Goal: Task Accomplishment & Management: Complete application form

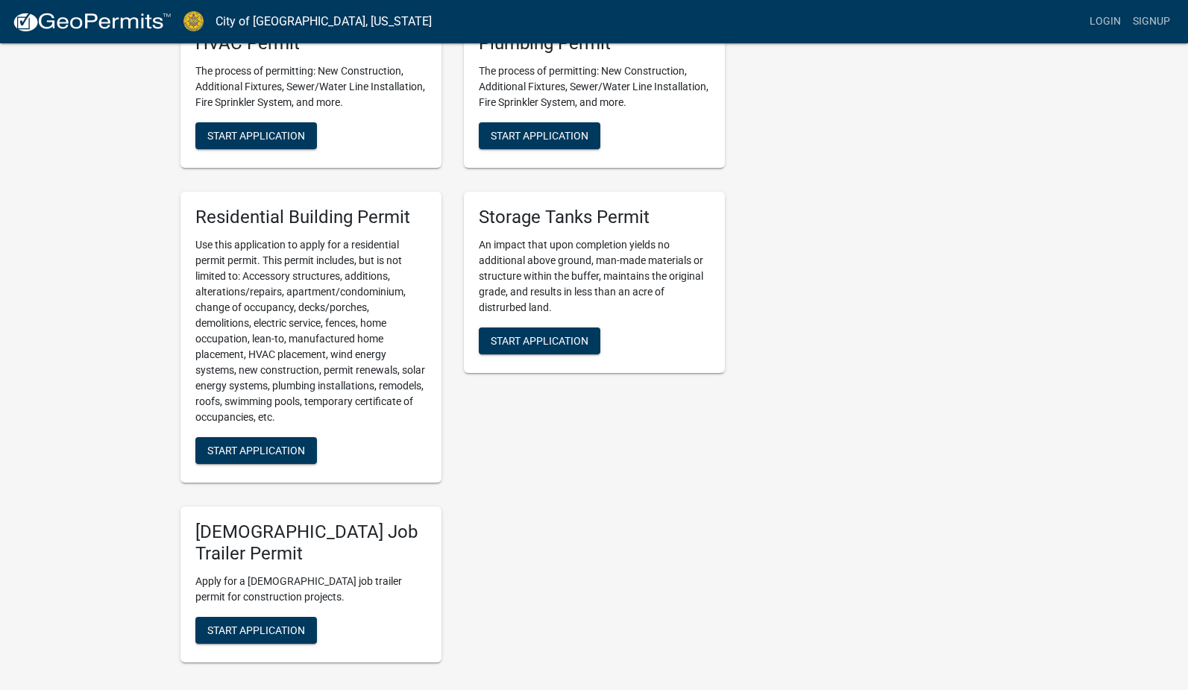
scroll to position [650, 0]
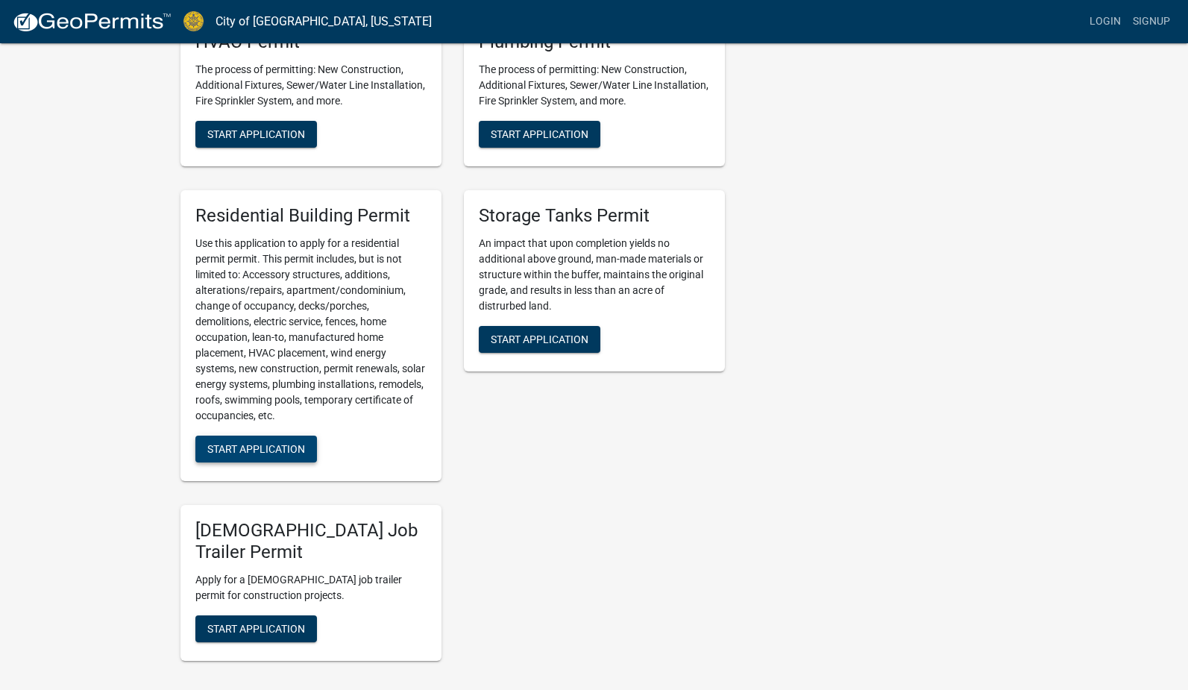
click at [263, 444] on span "Start Application" at bounding box center [256, 448] width 98 height 12
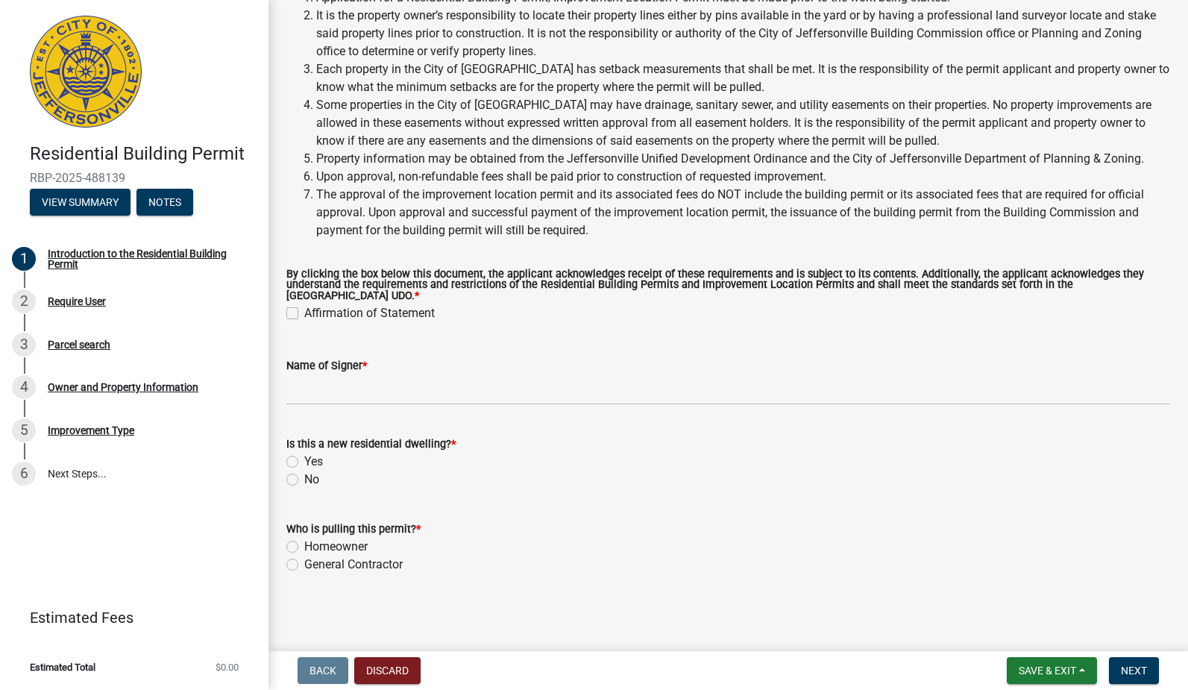
scroll to position [124, 0]
click at [333, 545] on label "Homeowner" at bounding box center [335, 547] width 63 height 18
click at [314, 545] on input "Homeowner" at bounding box center [309, 543] width 10 height 10
radio input "true"
click at [309, 479] on label "No" at bounding box center [311, 480] width 15 height 18
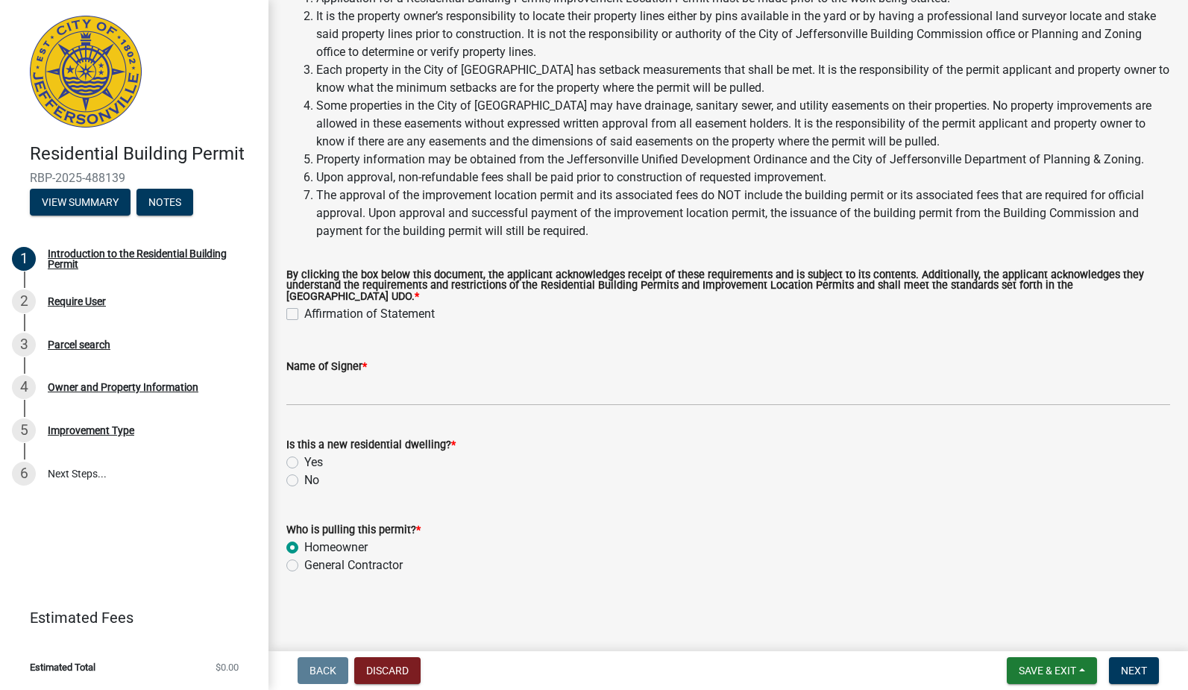
click at [309, 479] on input "No" at bounding box center [309, 476] width 10 height 10
radio input "true"
click at [368, 396] on input "Name of Signer *" at bounding box center [728, 390] width 884 height 31
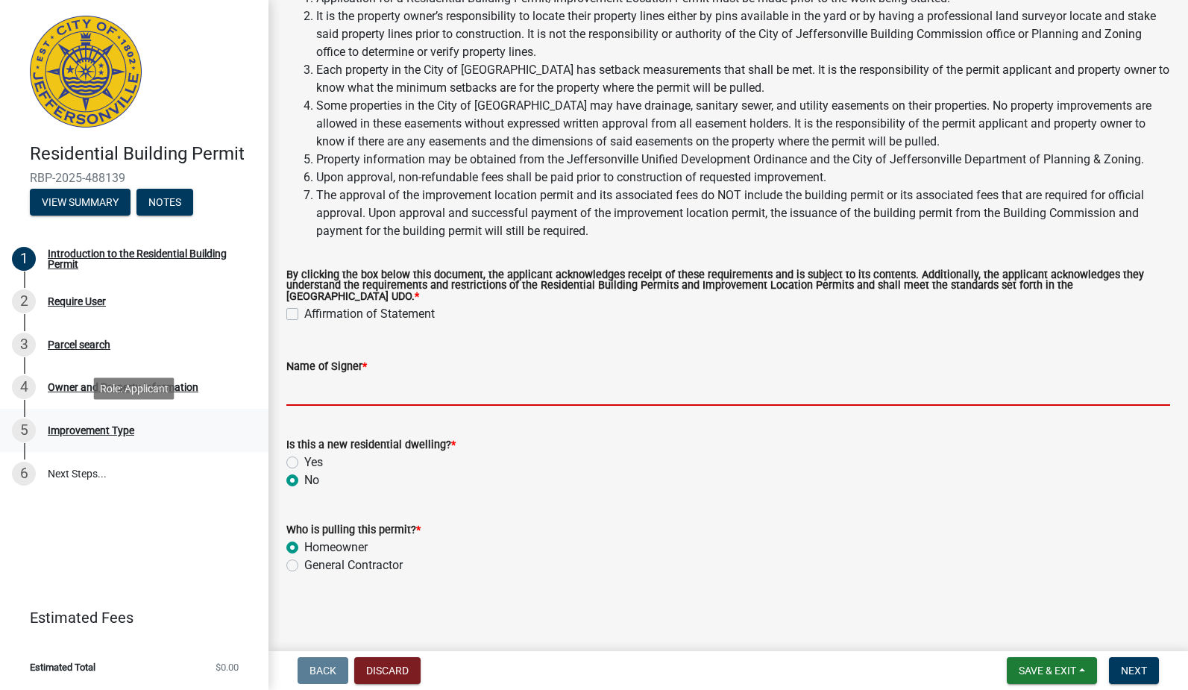
click at [91, 429] on div "Improvement Type" at bounding box center [91, 430] width 87 height 10
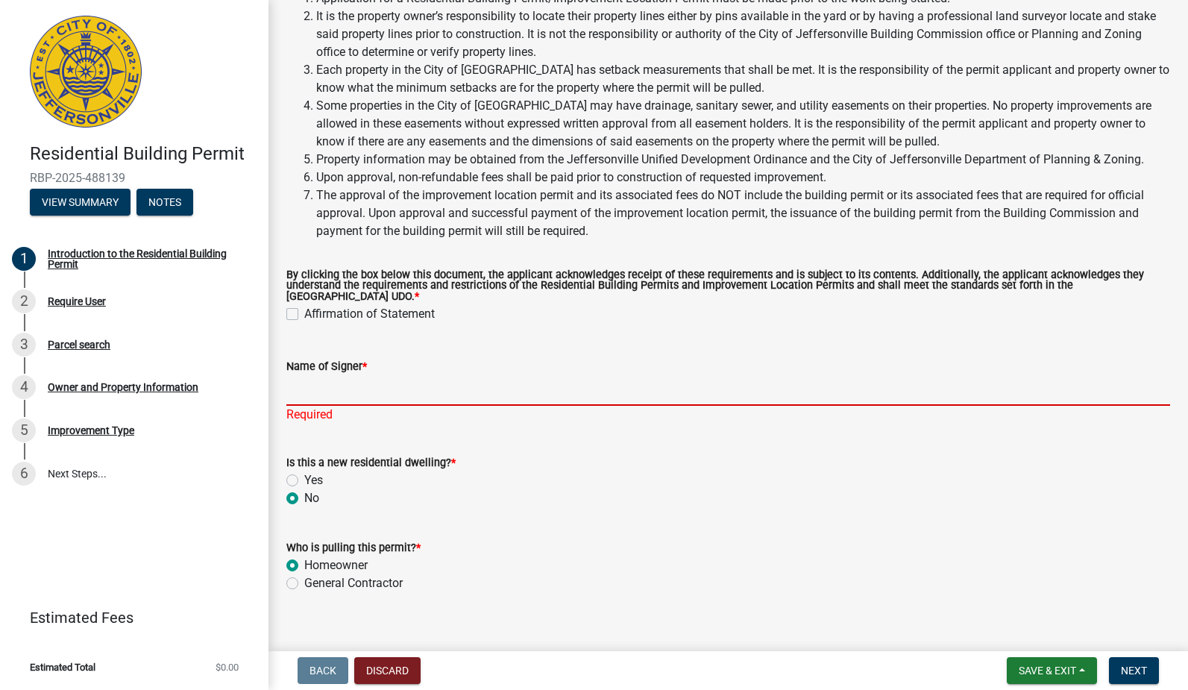
click at [407, 386] on input "Name of Signer *" at bounding box center [728, 390] width 884 height 31
click at [389, 312] on label "Affirmation of Statement" at bounding box center [369, 314] width 131 height 18
click at [314, 312] on input "Affirmation of Statement" at bounding box center [309, 310] width 10 height 10
checkbox input "true"
click at [384, 396] on input "Name of Signer *" at bounding box center [728, 390] width 884 height 31
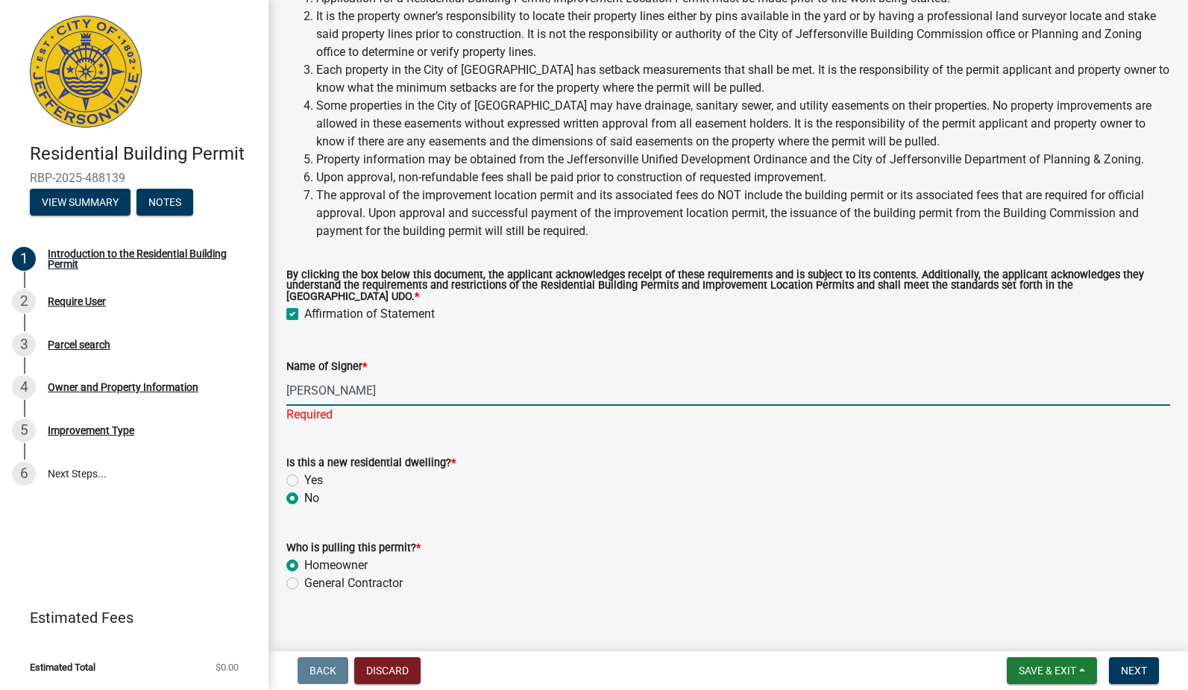
type input "[PERSON_NAME]"
click at [1144, 666] on span "Next" at bounding box center [1134, 670] width 26 height 12
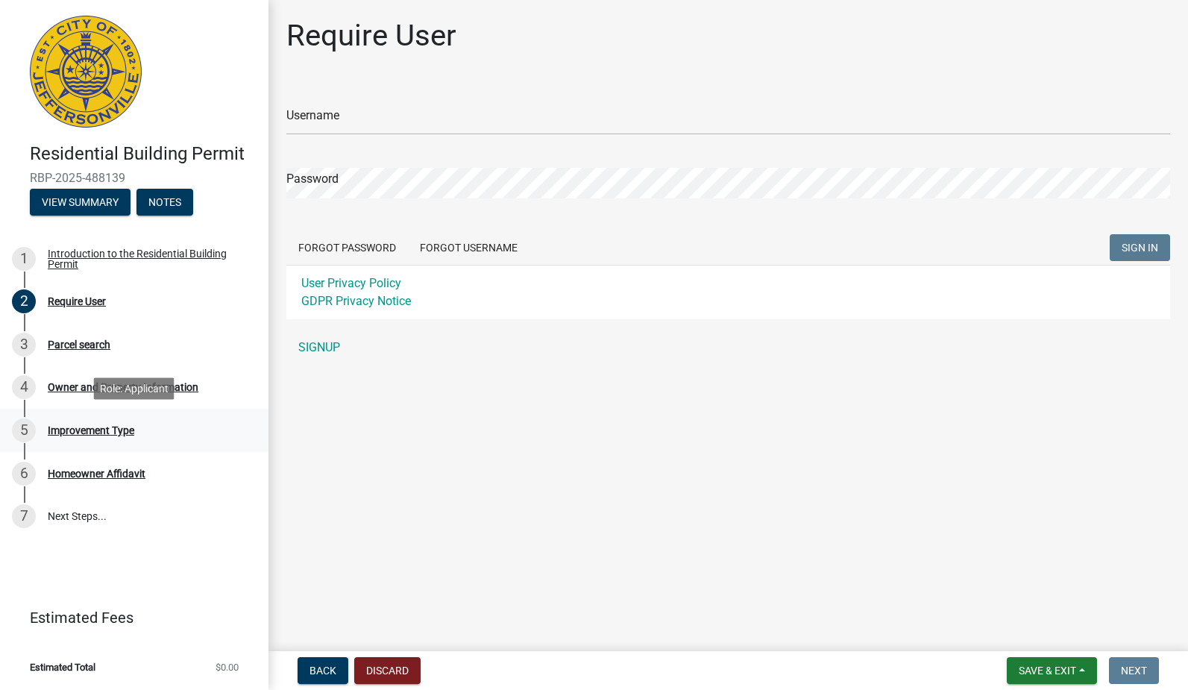
click at [107, 428] on div "Improvement Type" at bounding box center [91, 430] width 87 height 10
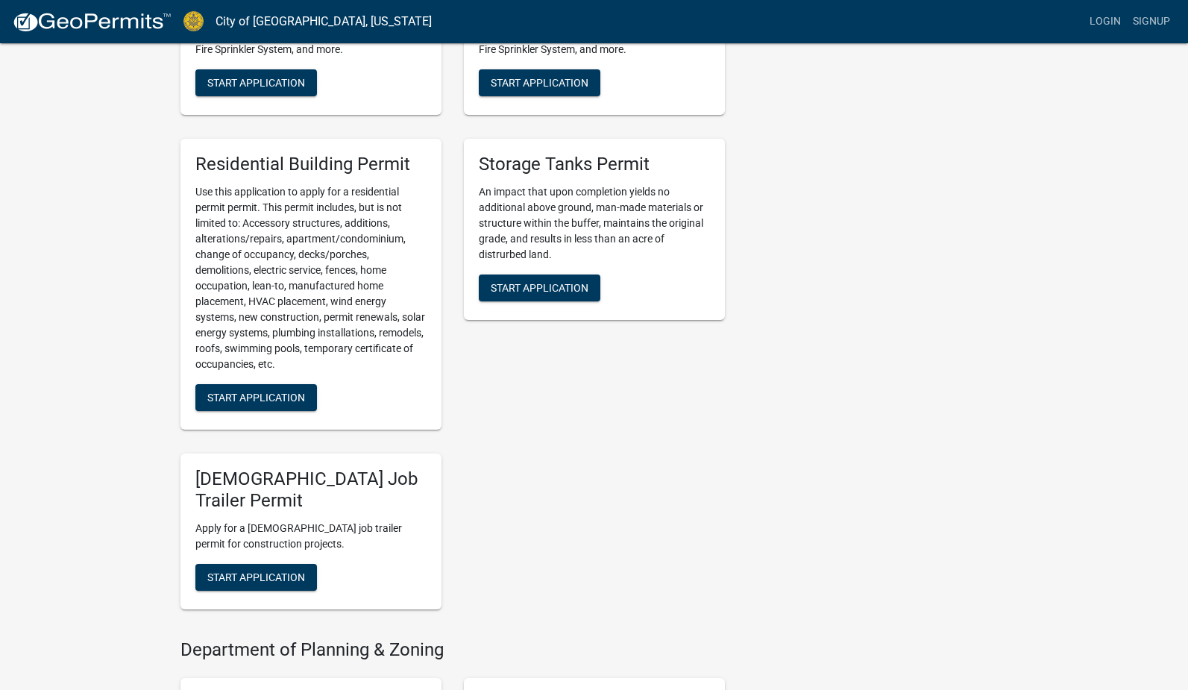
scroll to position [699, 0]
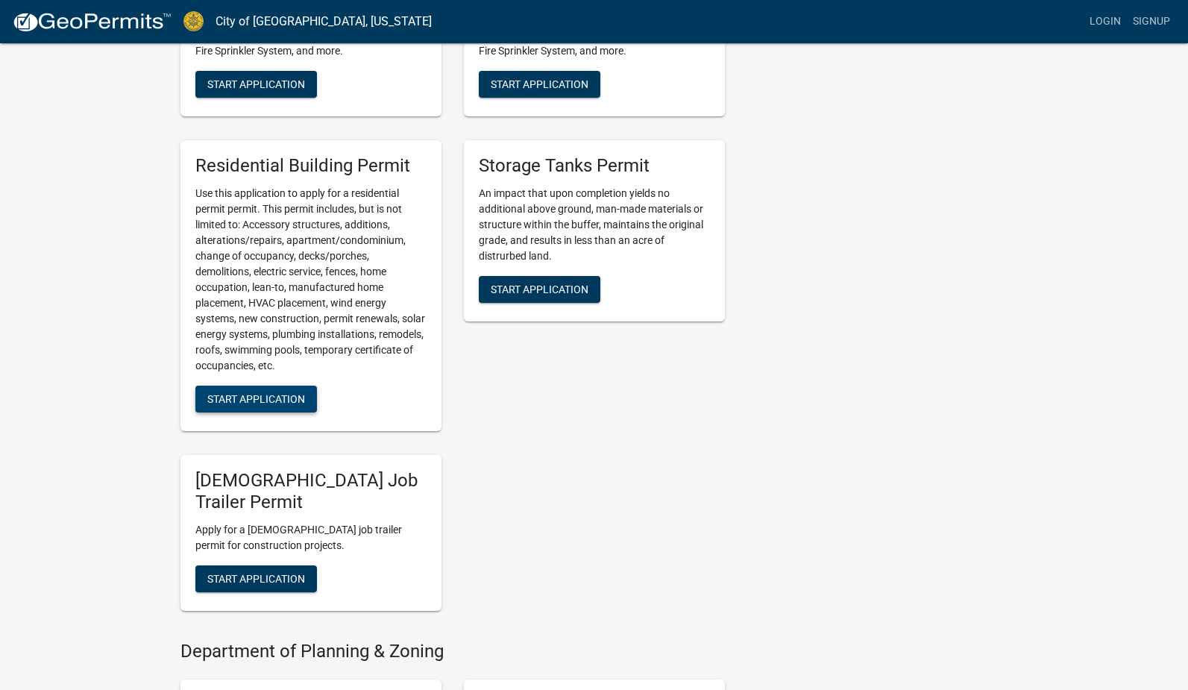
click at [266, 397] on span "Start Application" at bounding box center [256, 398] width 98 height 12
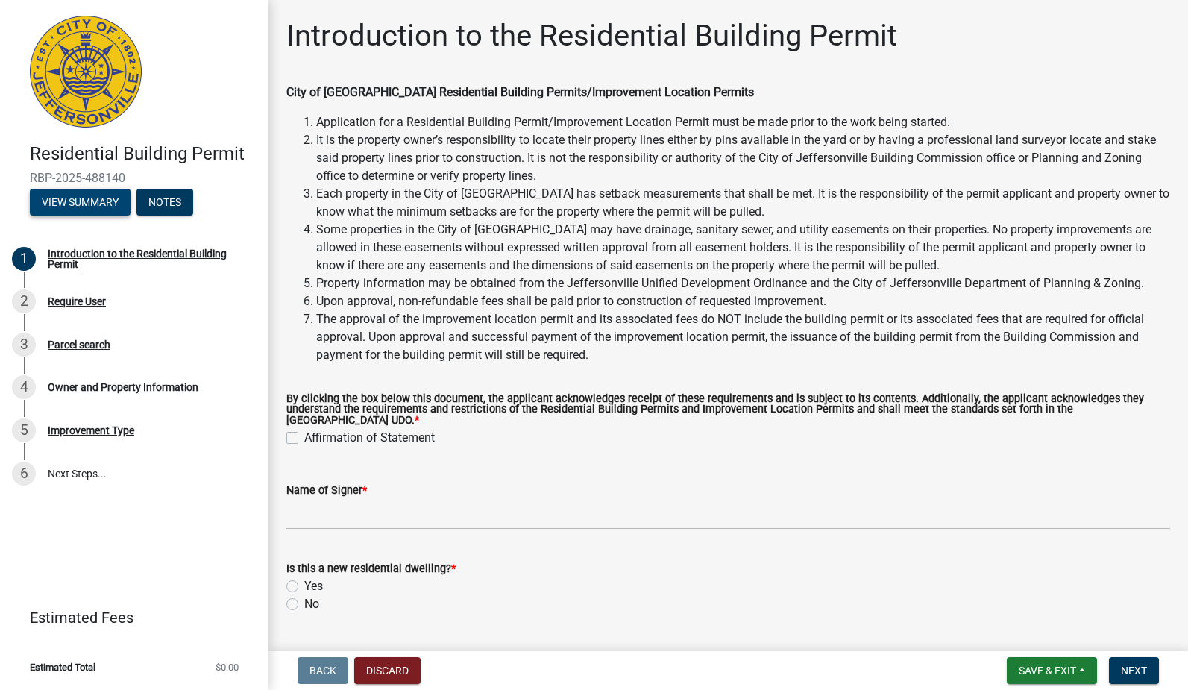
click at [81, 201] on button "View Summary" at bounding box center [80, 202] width 101 height 27
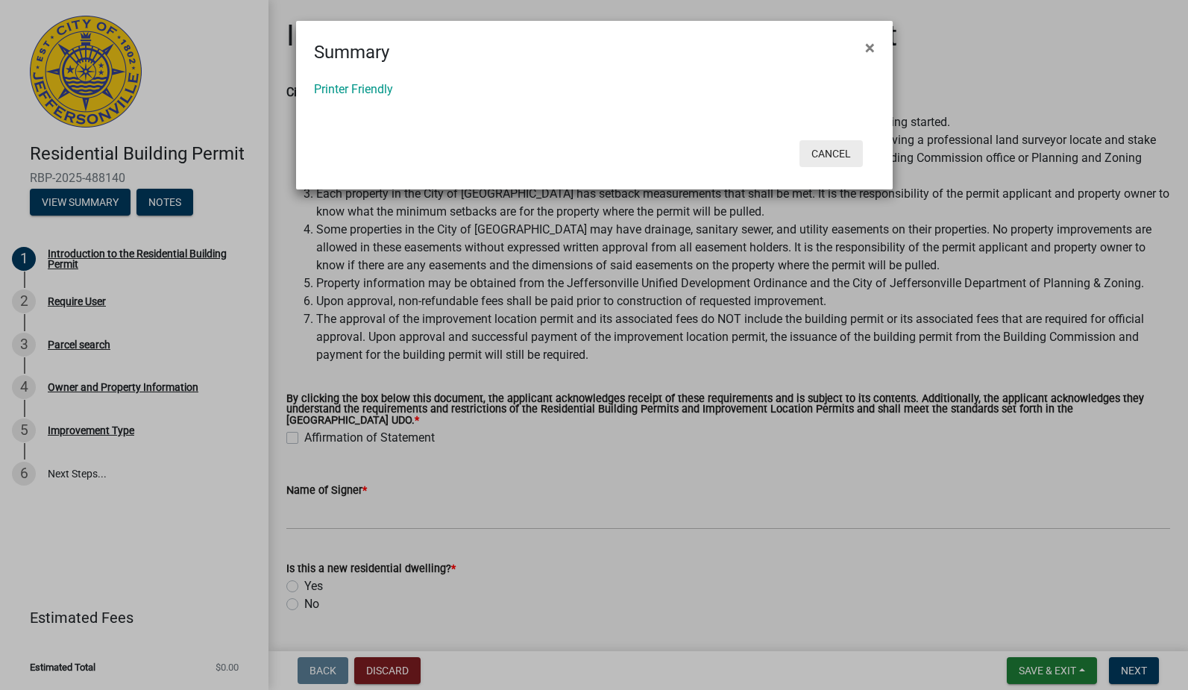
click at [843, 154] on button "Cancel" at bounding box center [830, 153] width 63 height 27
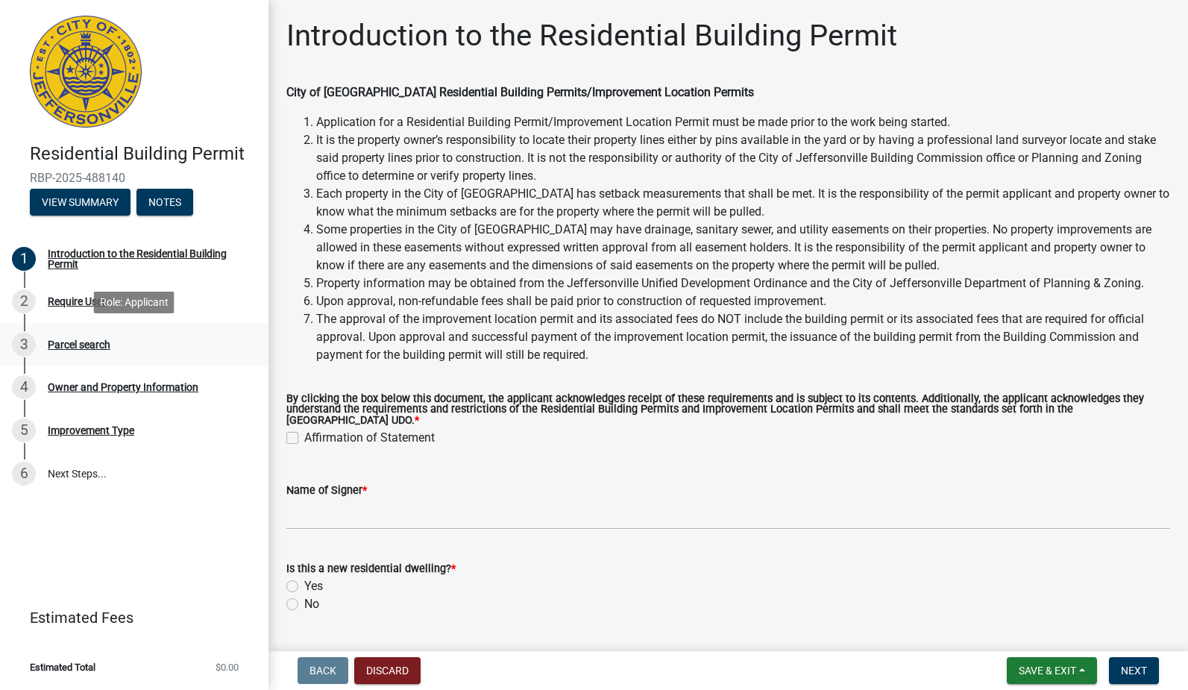
click at [98, 352] on div "3 Parcel search" at bounding box center [128, 345] width 233 height 24
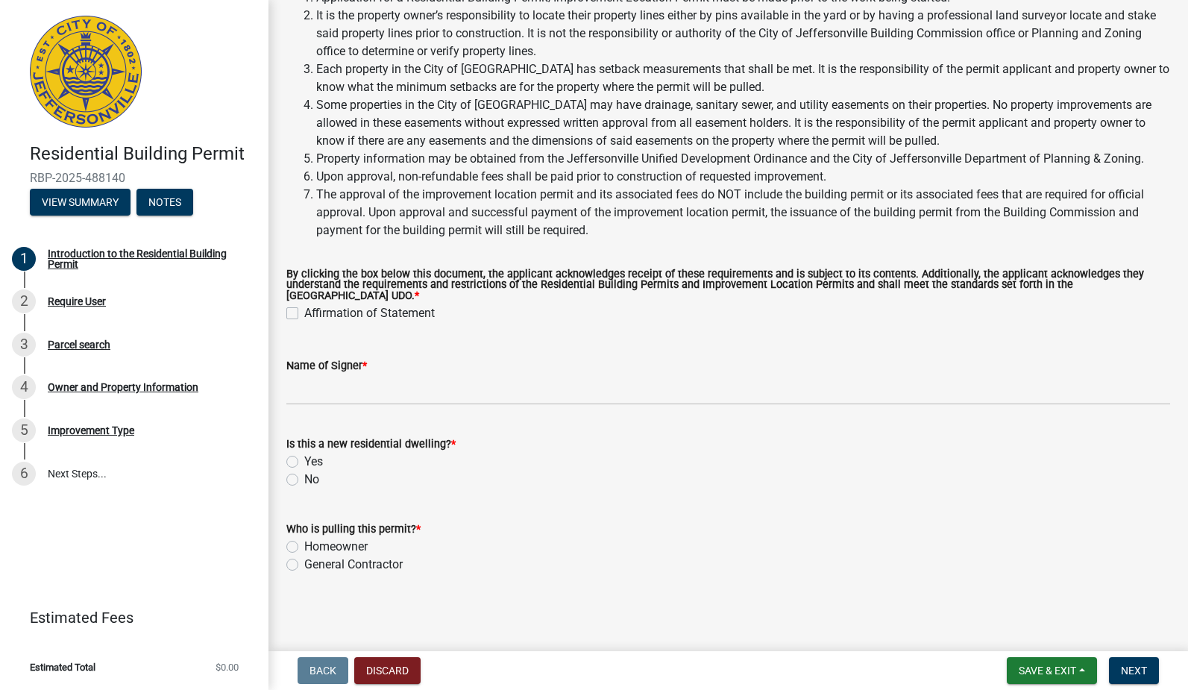
scroll to position [124, 0]
